Goal: Find specific page/section: Find specific page/section

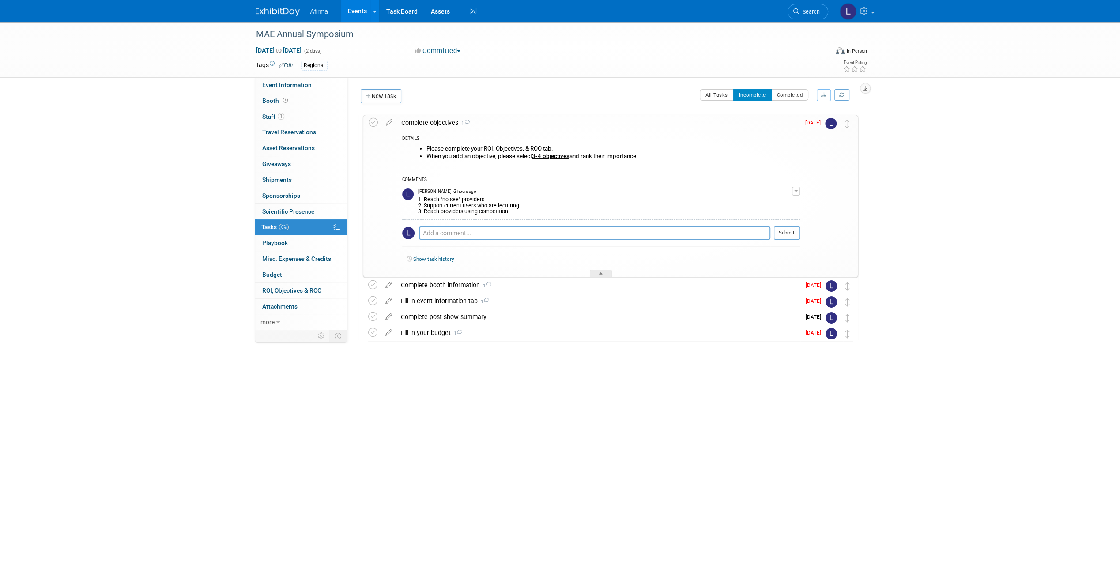
click at [282, 8] on img at bounding box center [278, 12] width 44 height 9
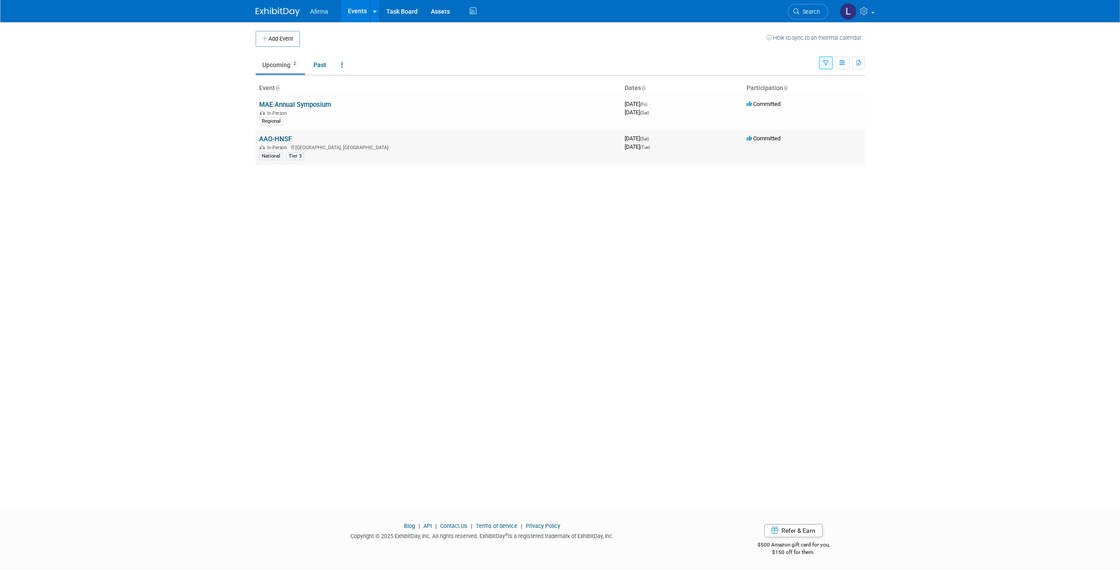
click at [280, 144] on div "In-Person [GEOGRAPHIC_DATA], [GEOGRAPHIC_DATA]" at bounding box center [438, 147] width 359 height 7
click at [279, 137] on link "AAO-HNSF" at bounding box center [275, 139] width 33 height 8
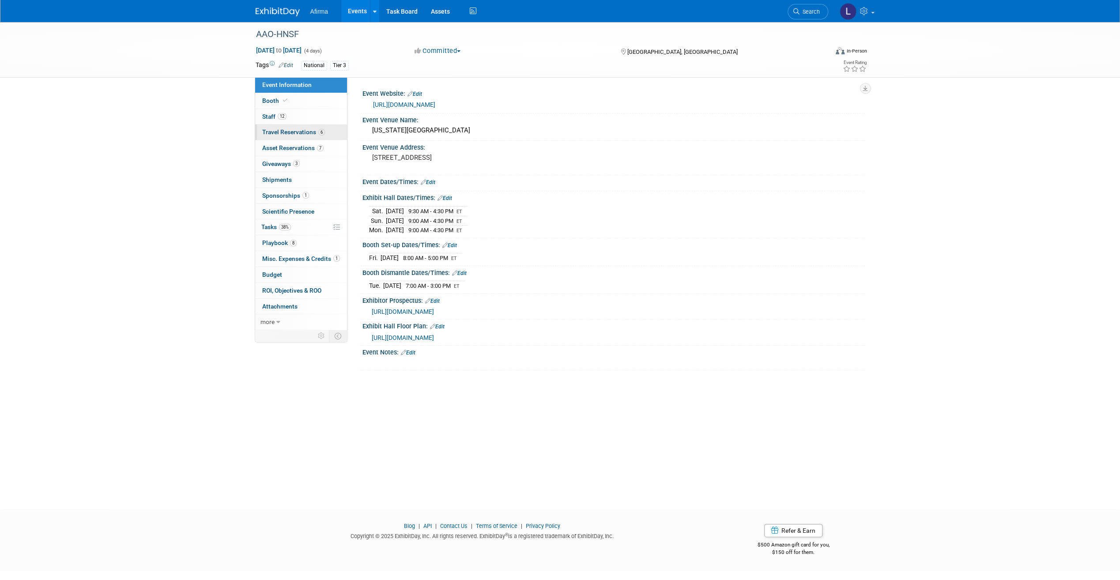
click at [287, 133] on span "Travel Reservations 6" at bounding box center [293, 131] width 63 height 7
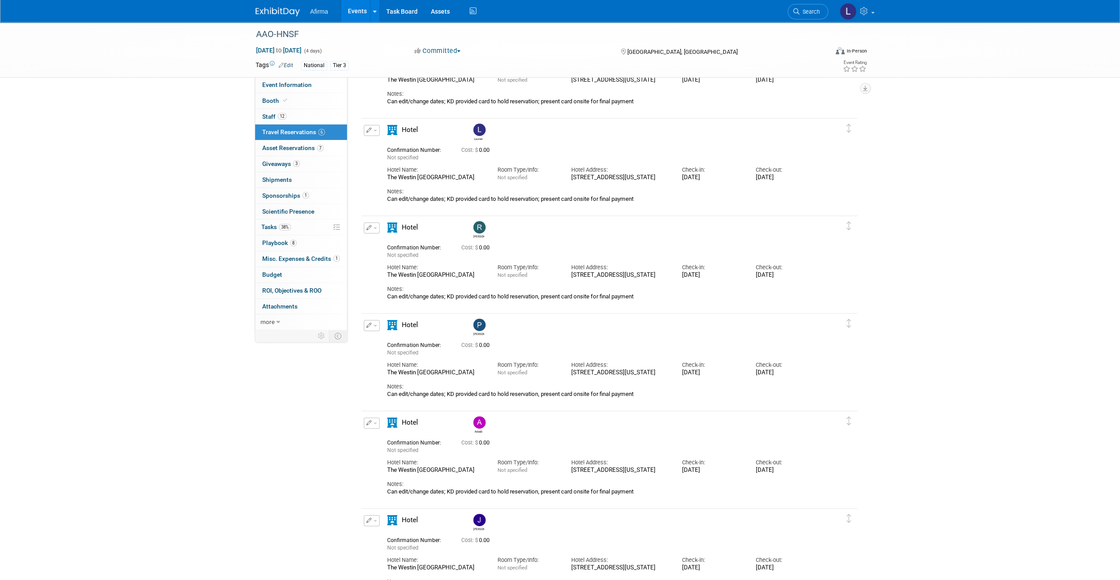
scroll to position [99, 0]
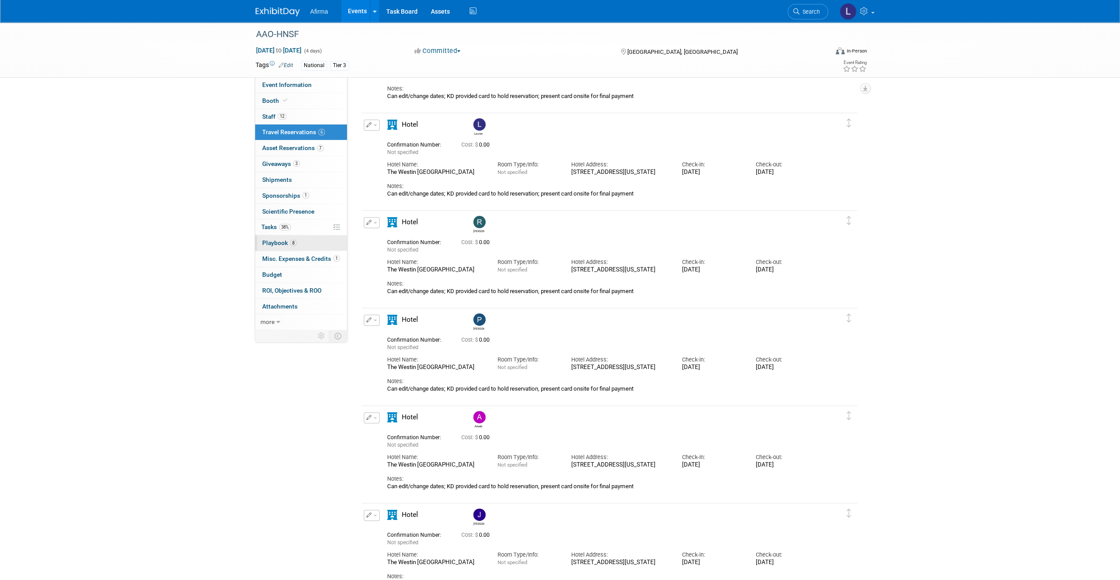
click at [276, 239] on span "Playbook 8" at bounding box center [279, 242] width 34 height 7
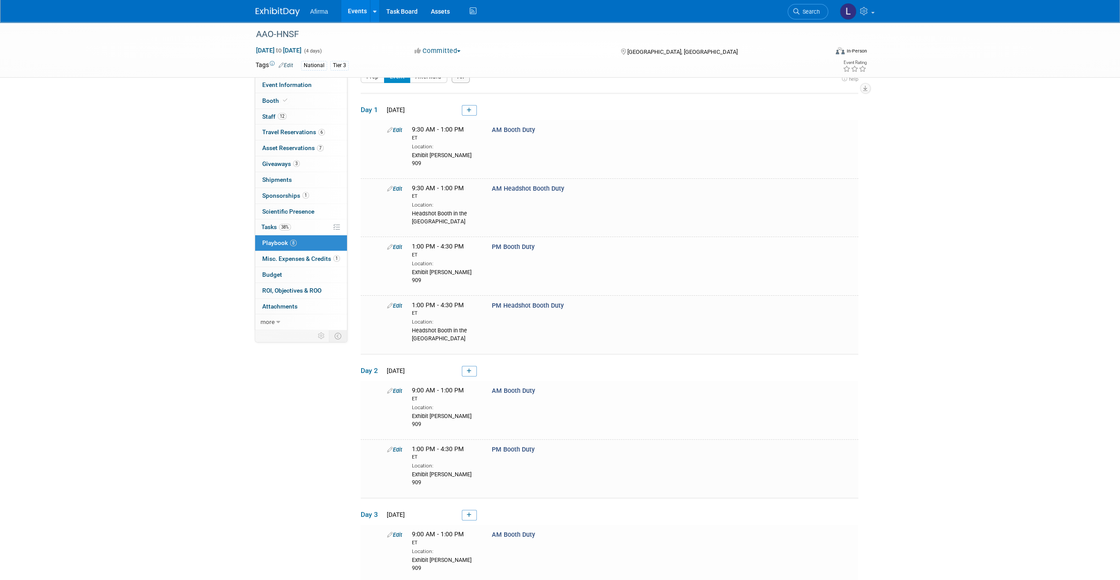
scroll to position [0, 0]
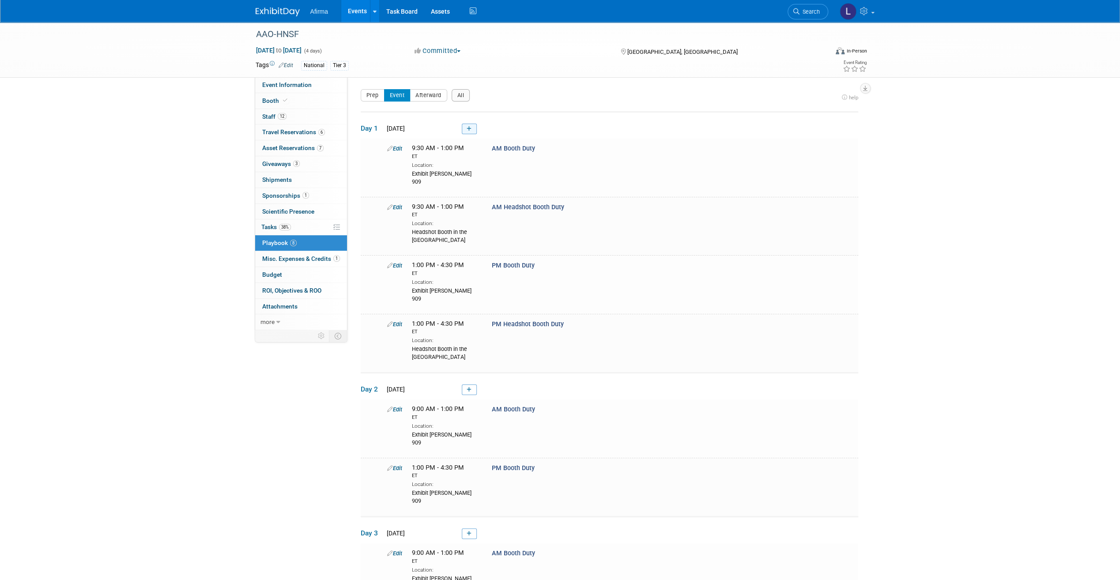
click at [472, 130] on link at bounding box center [469, 129] width 15 height 11
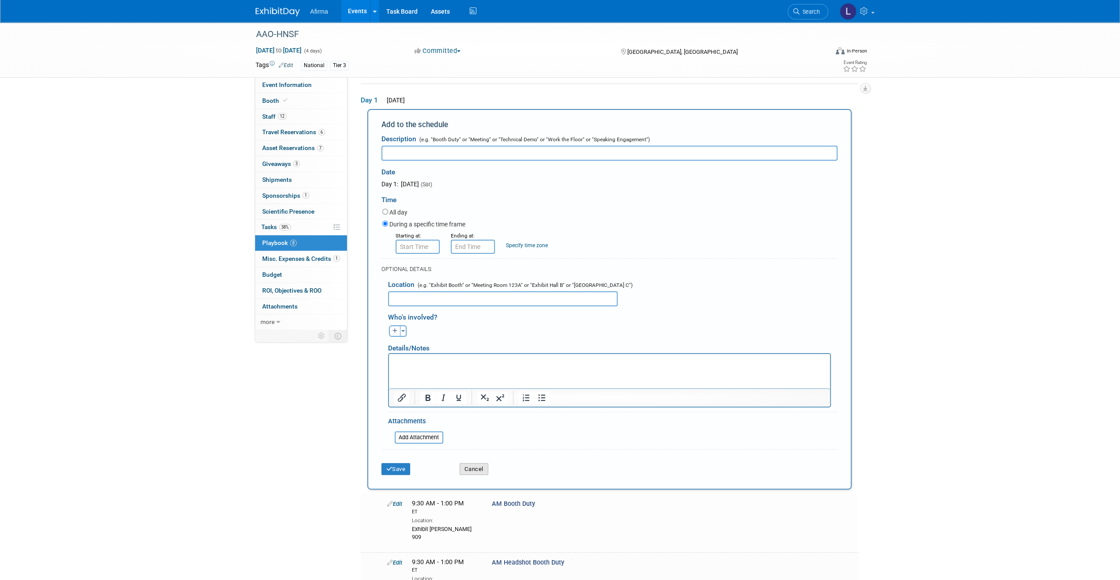
click at [469, 470] on button "Cancel" at bounding box center [474, 469] width 29 height 12
